Goal: Use online tool/utility: Utilize a website feature to perform a specific function

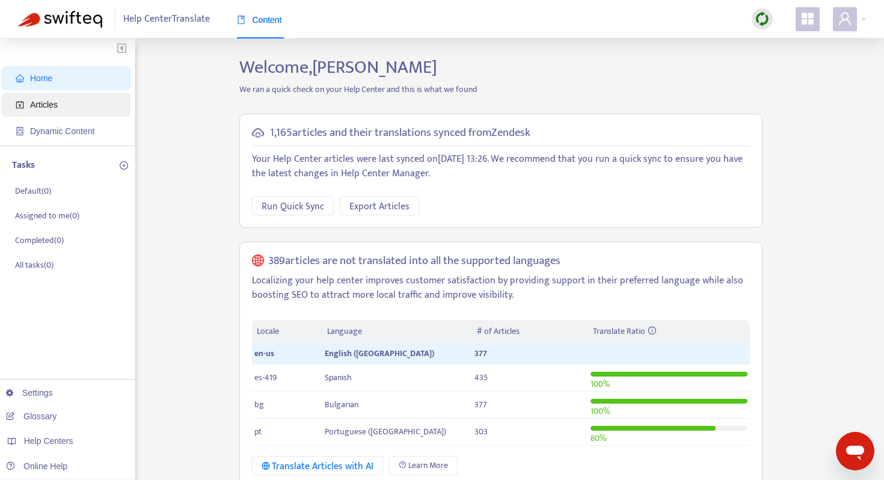
click at [64, 100] on span "Articles" at bounding box center [69, 105] width 106 height 24
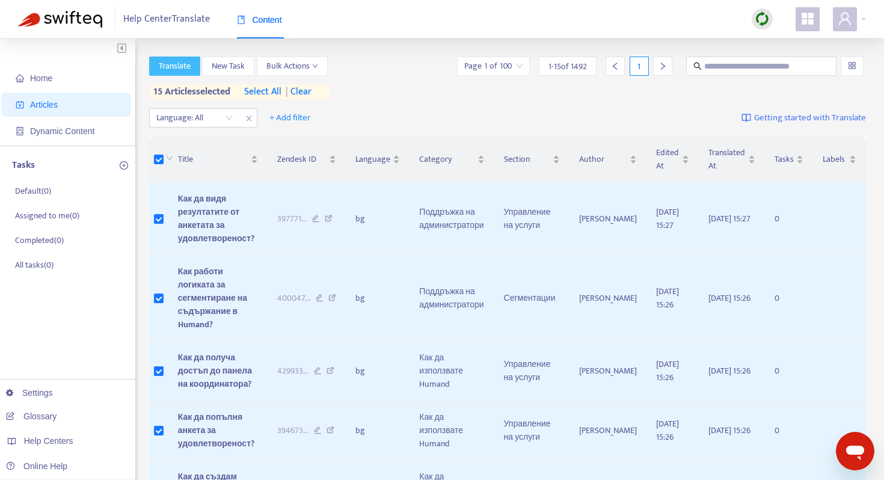
click at [191, 72] on button "Translate" at bounding box center [174, 66] width 51 height 19
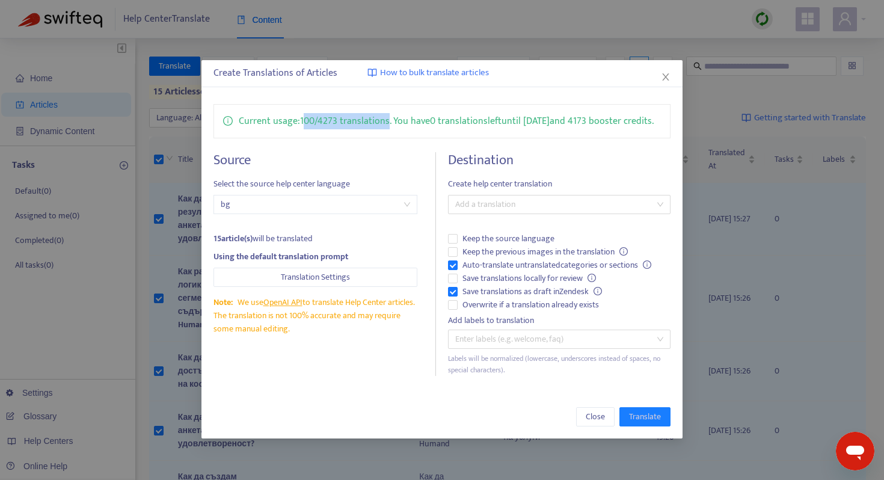
drag, startPoint x: 303, startPoint y: 122, endPoint x: 390, endPoint y: 124, distance: 87.3
click at [390, 124] on p "Current usage: 100 / 4273 translations . You have 0 translations left until [DA…" at bounding box center [446, 121] width 415 height 15
click at [477, 121] on p "Current usage: 100 / 4273 translations . You have 0 translations left until [DA…" at bounding box center [446, 121] width 415 height 15
drag, startPoint x: 526, startPoint y: 122, endPoint x: 541, endPoint y: 122, distance: 15.6
click at [541, 122] on p "Current usage: 100 / 4273 translations . You have 0 translations left until [DA…" at bounding box center [446, 121] width 415 height 15
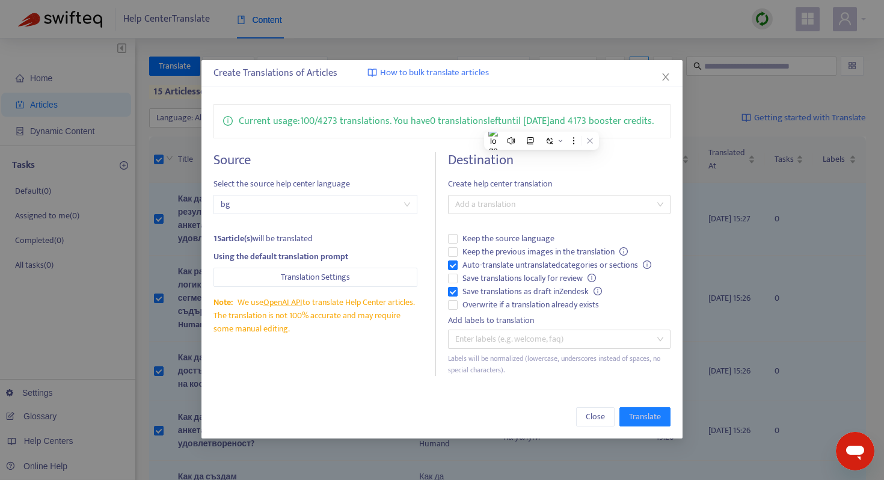
click at [433, 124] on p "Current usage: 100 / 4273 translations . You have 0 translations left until [DA…" at bounding box center [446, 121] width 415 height 15
drag, startPoint x: 593, startPoint y: 122, endPoint x: 659, endPoint y: 124, distance: 66.2
click at [654, 124] on p "Current usage: 100 / 4273 translations . You have 0 translations left until [DA…" at bounding box center [446, 121] width 415 height 15
